Goal: Task Accomplishment & Management: Use online tool/utility

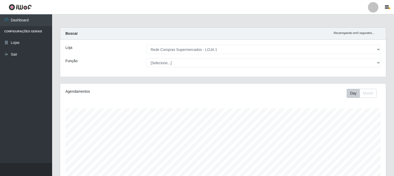
select select "158"
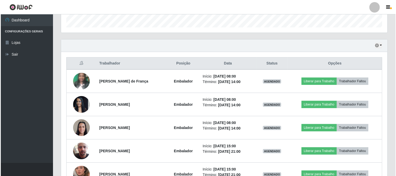
scroll to position [108, 326]
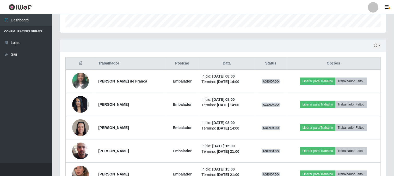
click at [364, 53] on div "Trabalhador Posição Data Status Opções [PERSON_NAME] de França Embalador Início…" at bounding box center [223, 133] width 326 height 162
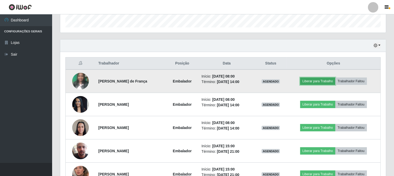
click at [313, 81] on button "Liberar para Trabalho" at bounding box center [317, 80] width 35 height 7
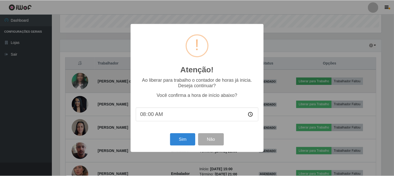
scroll to position [108, 323]
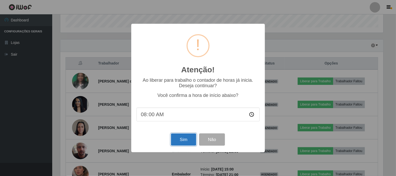
click at [186, 137] on button "Sim" at bounding box center [183, 139] width 25 height 12
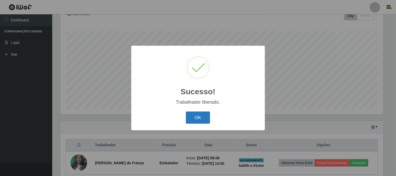
click at [195, 112] on button "OK" at bounding box center [198, 117] width 24 height 12
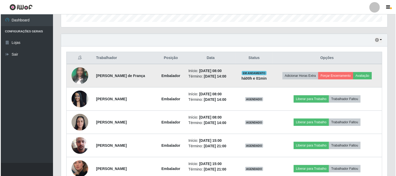
scroll to position [194, 0]
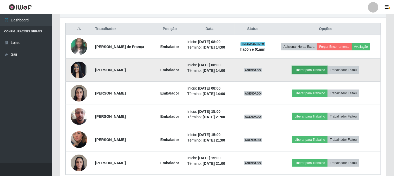
click at [303, 67] on button "Liberar para Trabalho" at bounding box center [310, 69] width 35 height 7
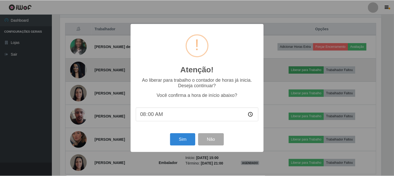
scroll to position [108, 323]
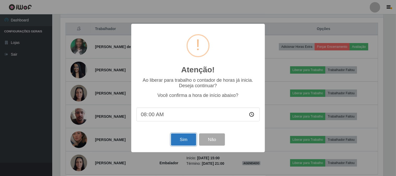
click at [184, 139] on button "Sim" at bounding box center [183, 139] width 25 height 12
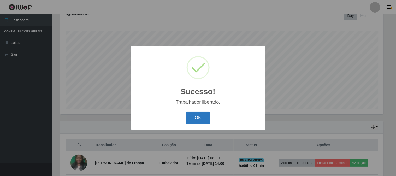
click at [190, 118] on button "OK" at bounding box center [198, 117] width 24 height 12
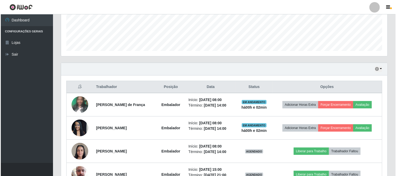
scroll to position [165, 0]
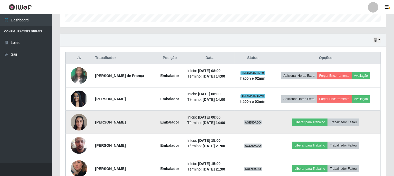
click at [81, 121] on img at bounding box center [79, 122] width 17 height 22
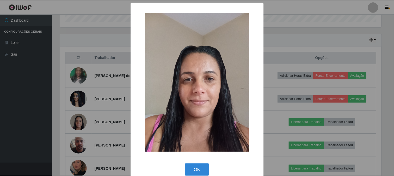
scroll to position [9, 0]
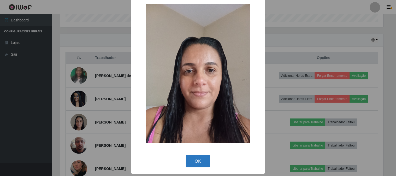
click at [201, 158] on button "OK" at bounding box center [198, 161] width 24 height 12
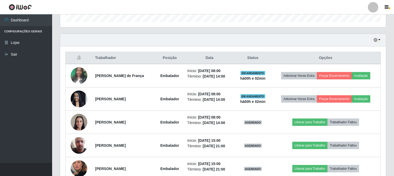
scroll to position [108, 326]
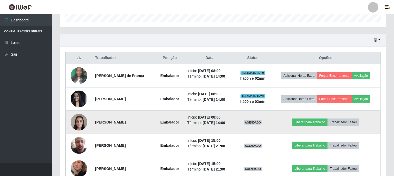
click at [85, 124] on img at bounding box center [79, 122] width 17 height 22
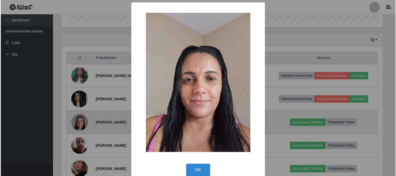
scroll to position [108, 323]
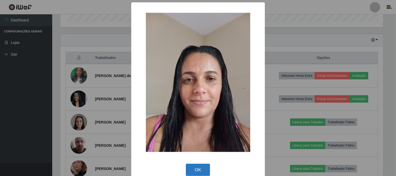
click at [200, 166] on button "OK" at bounding box center [198, 170] width 24 height 12
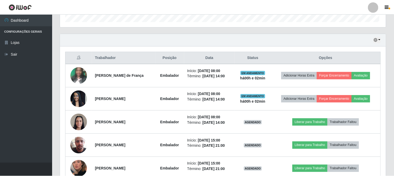
scroll to position [108, 326]
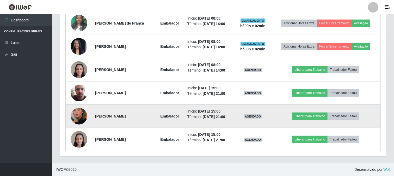
click at [77, 113] on img at bounding box center [79, 116] width 17 height 30
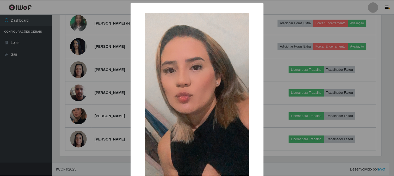
scroll to position [55, 0]
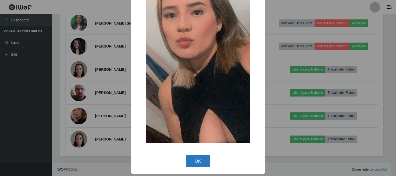
click at [200, 157] on button "OK" at bounding box center [198, 161] width 24 height 12
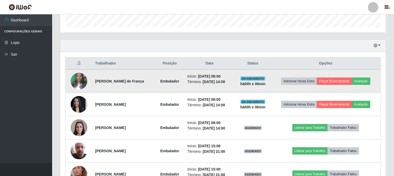
scroll to position [188, 0]
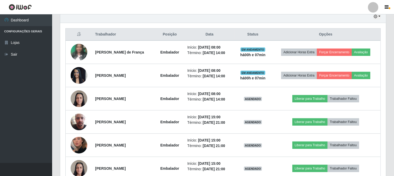
click at [278, 8] on header "Perfil Alterar Senha Sair" at bounding box center [197, 7] width 394 height 14
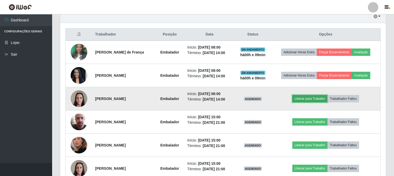
click at [311, 100] on button "Liberar para Trabalho" at bounding box center [310, 98] width 35 height 7
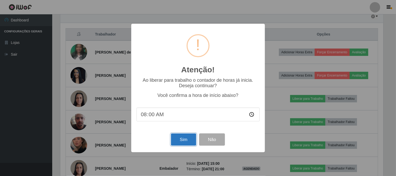
click at [186, 137] on button "Sim" at bounding box center [183, 139] width 25 height 12
